Goal: Task Accomplishment & Management: Use online tool/utility

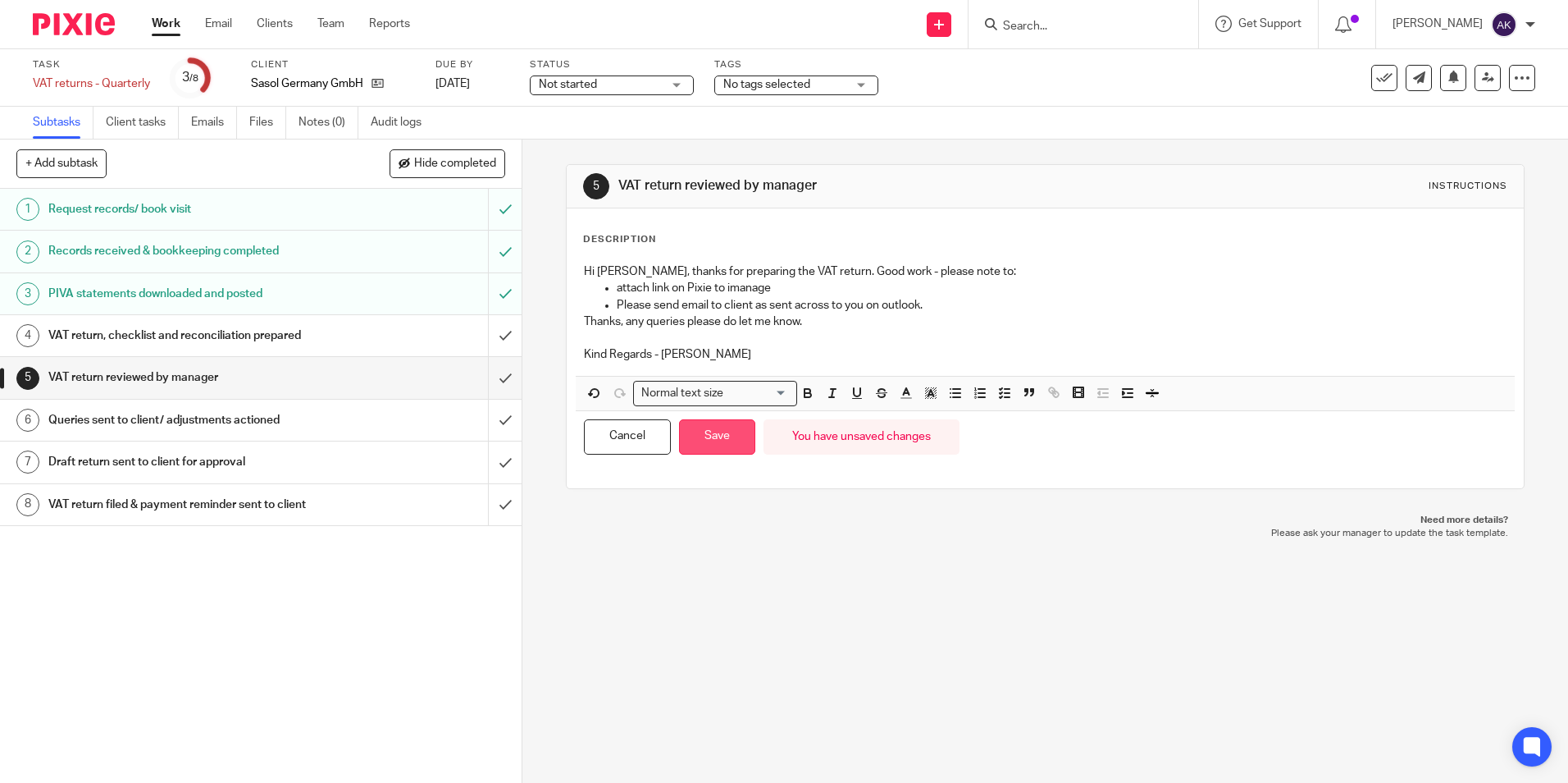
click at [730, 447] on button "Save" at bounding box center [717, 437] width 77 height 35
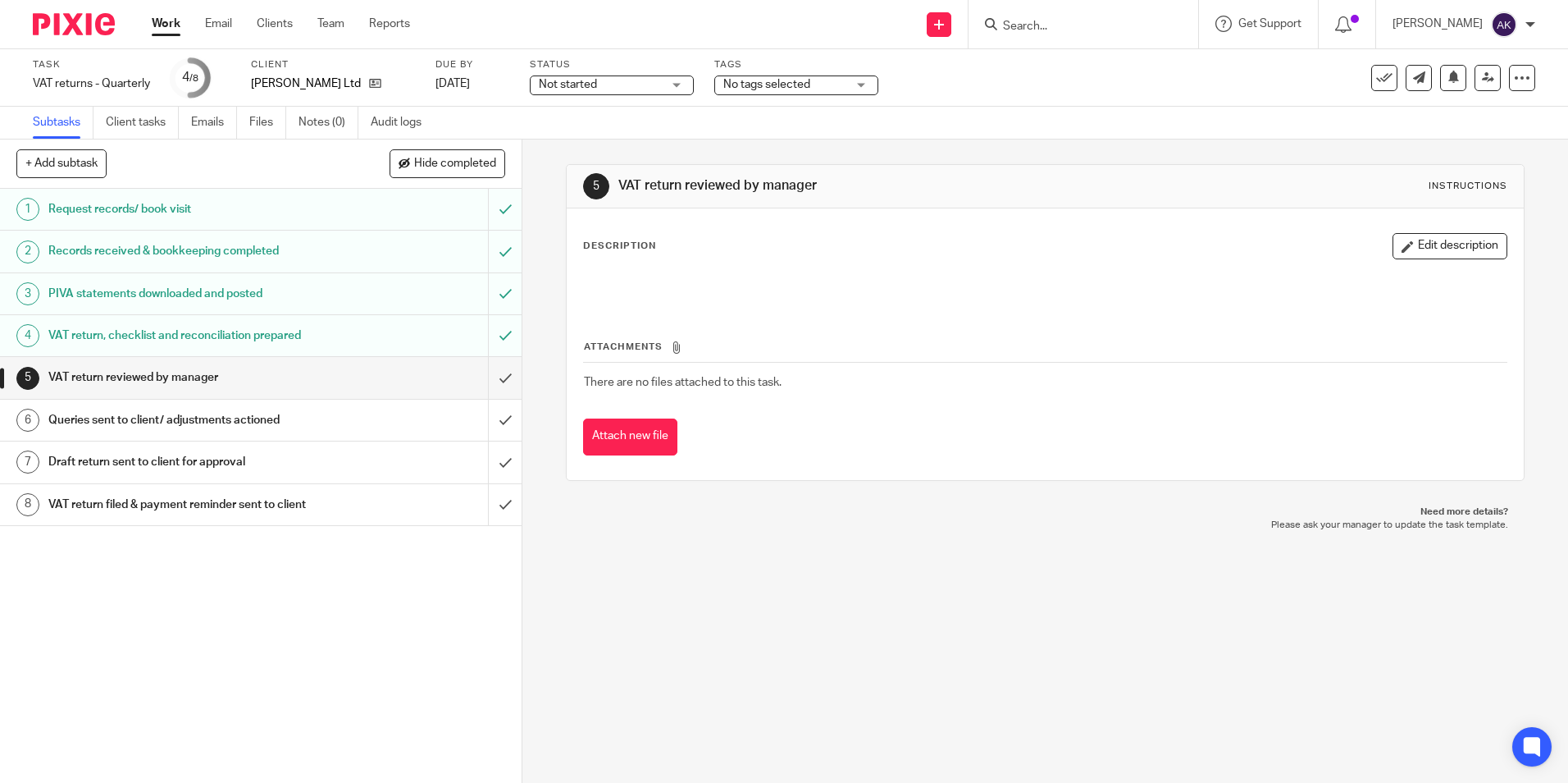
click at [178, 337] on h1 "VAT return, checklist and reconciliation prepared" at bounding box center [189, 335] width 282 height 24
